Goal: Complete application form

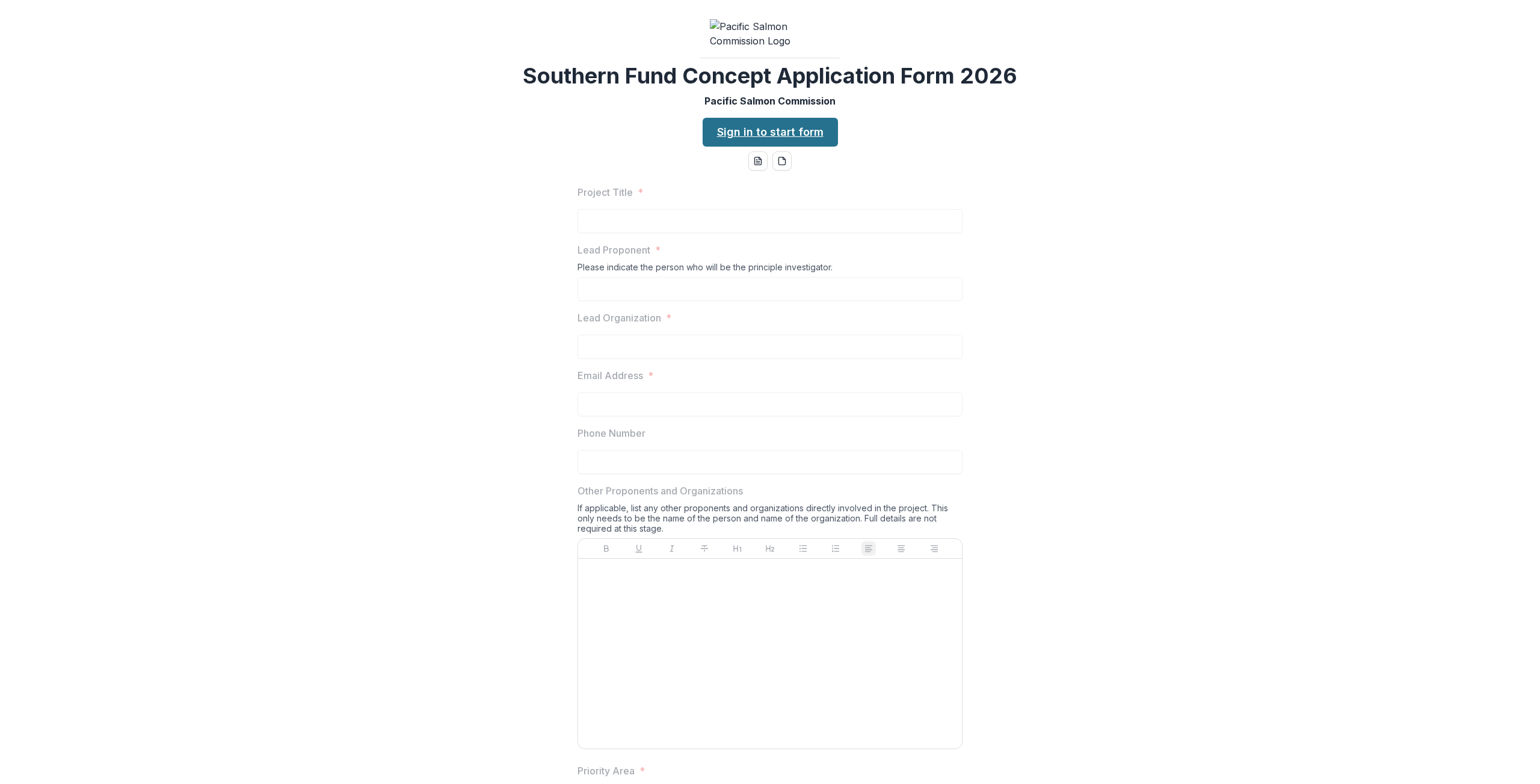
click at [752, 146] on link "Sign in to start form" at bounding box center [770, 132] width 135 height 29
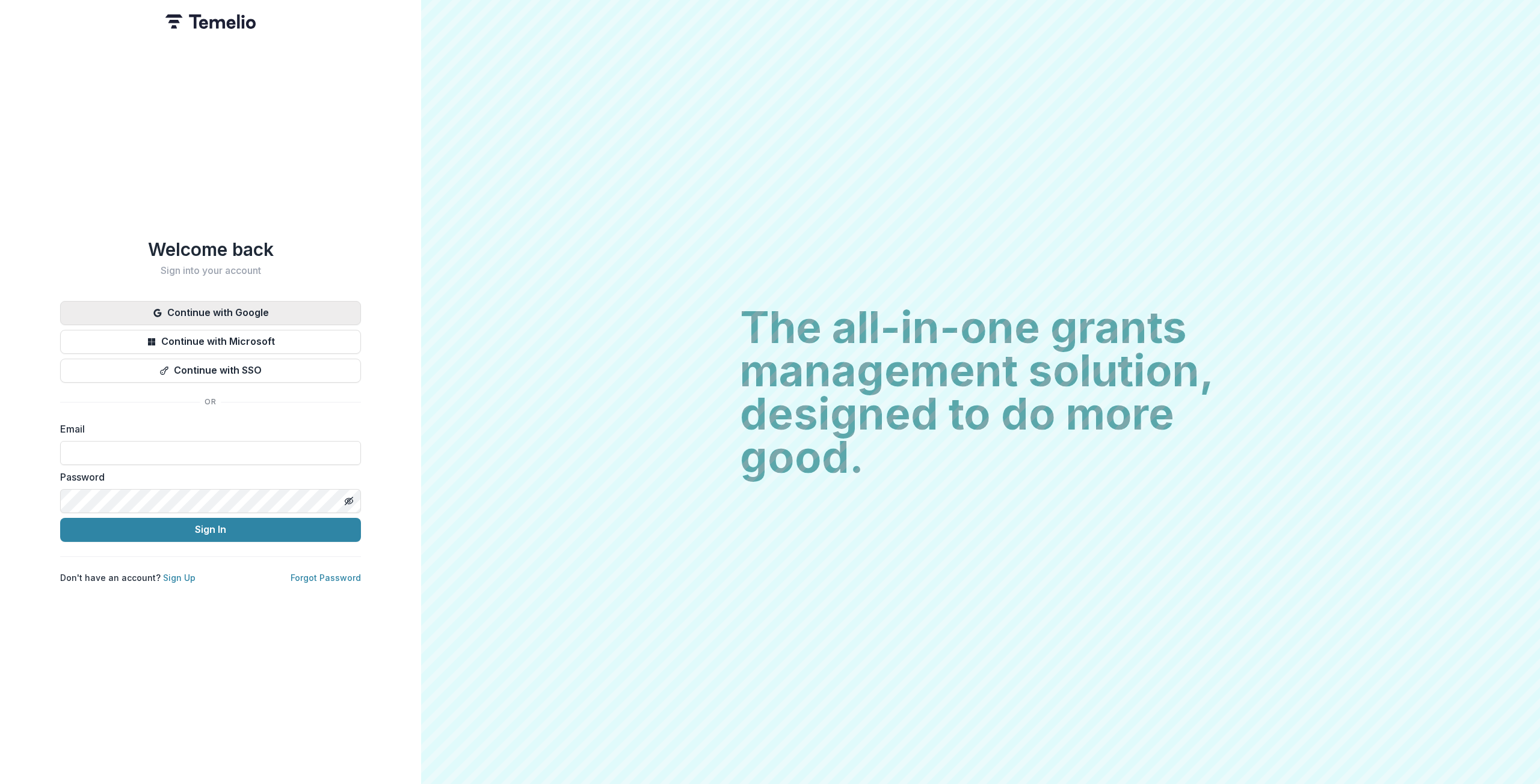
click at [256, 310] on button "Continue with Google" at bounding box center [210, 313] width 300 height 24
